Goal: Task Accomplishment & Management: Manage account settings

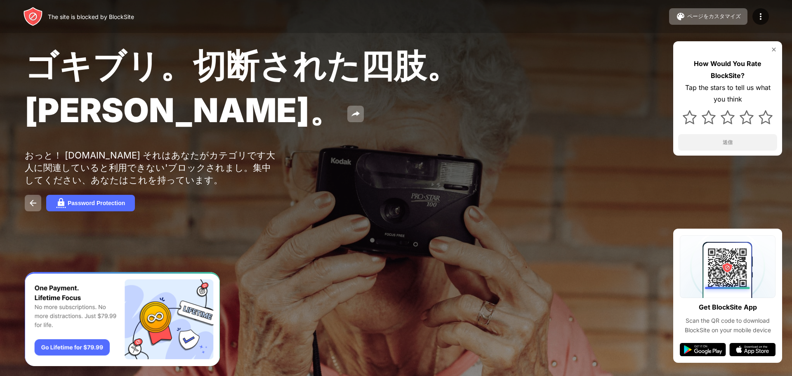
drag, startPoint x: 374, startPoint y: 118, endPoint x: 379, endPoint y: 116, distance: 4.8
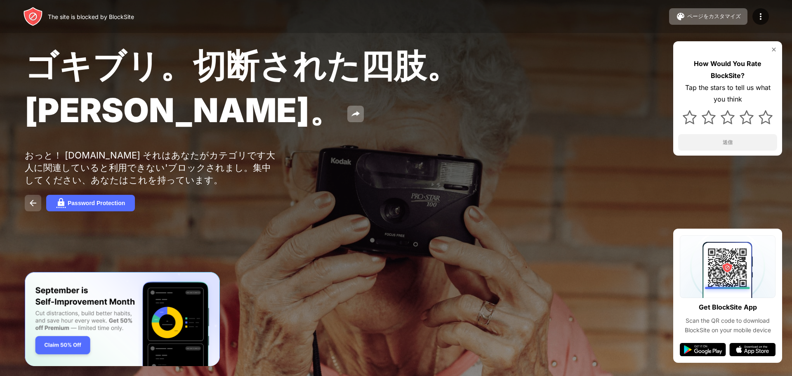
click at [36, 208] on img at bounding box center [33, 203] width 10 height 10
